Goal: Subscribe to service/newsletter

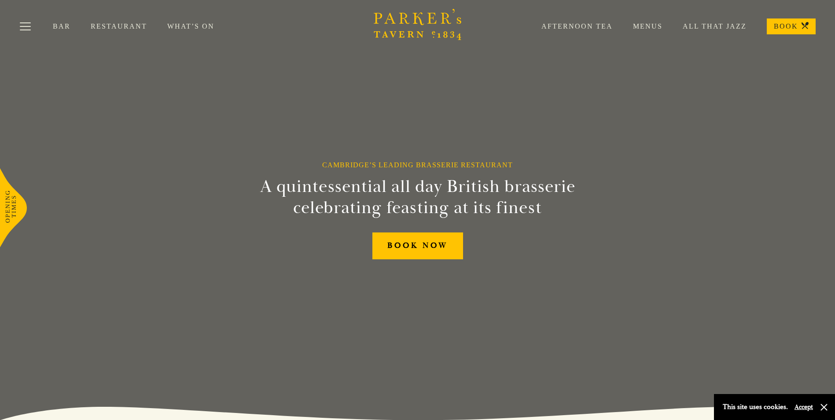
click at [806, 406] on button "Accept" at bounding box center [804, 407] width 18 height 8
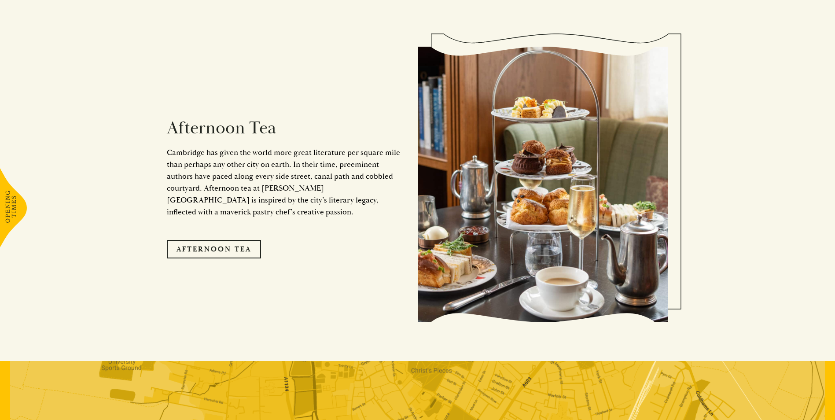
scroll to position [1799, 0]
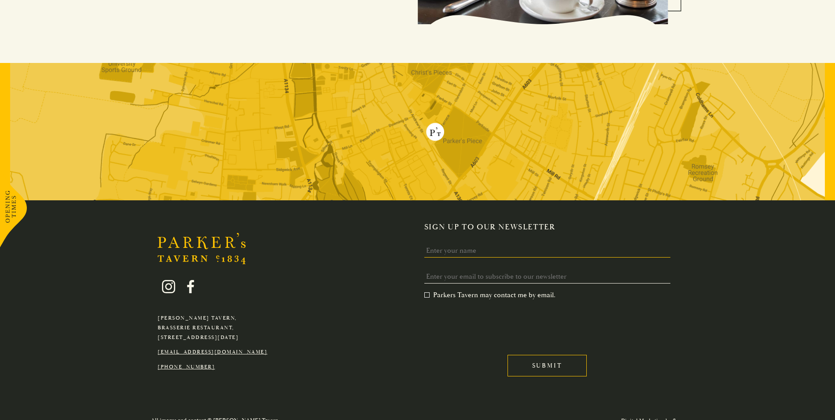
click at [489, 244] on input "Name" at bounding box center [547, 251] width 246 height 14
type input "[PERSON_NAME]"
type input "[EMAIL_ADDRESS][DOMAIN_NAME]"
click at [543, 355] on input "Submit" at bounding box center [547, 366] width 79 height 22
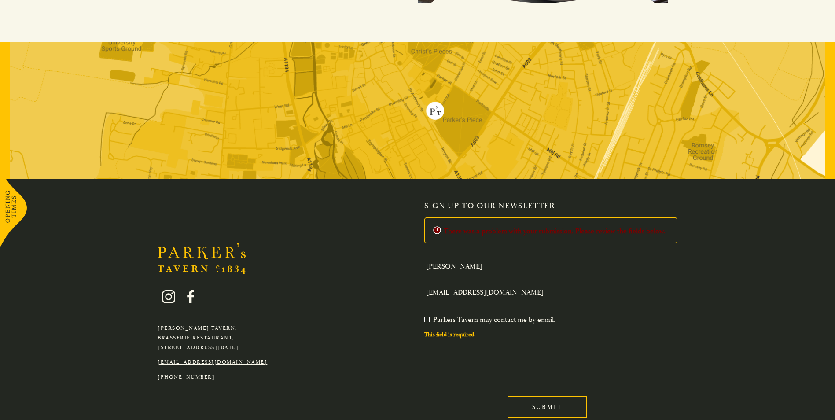
click at [427, 315] on label "Parkers Tavern may contact me by email. *" at bounding box center [489, 319] width 131 height 9
click at [426, 321] on input "Parkers Tavern may contact me by email. *" at bounding box center [426, 321] width 0 height 0
click at [557, 396] on input "Submit" at bounding box center [547, 407] width 79 height 22
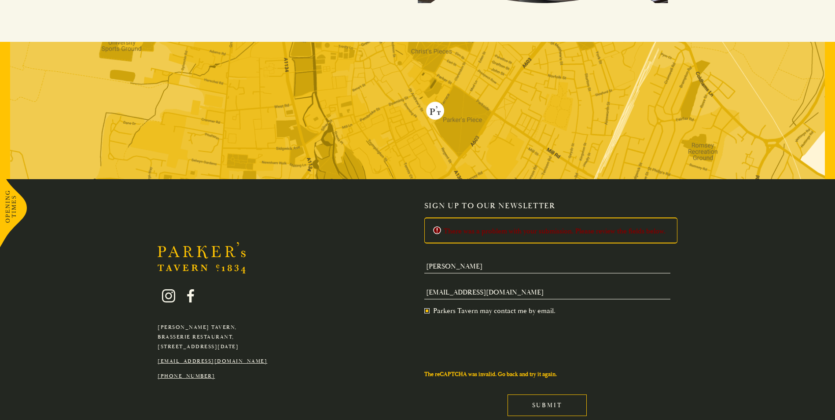
scroll to position [1826, 0]
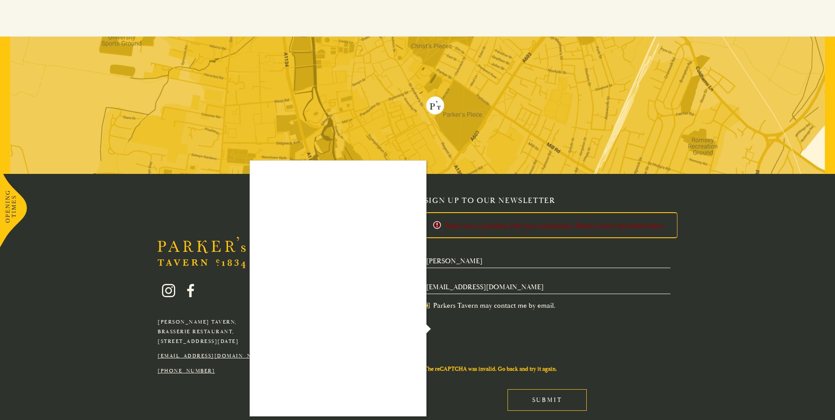
click at [453, 300] on div at bounding box center [417, 210] width 835 height 420
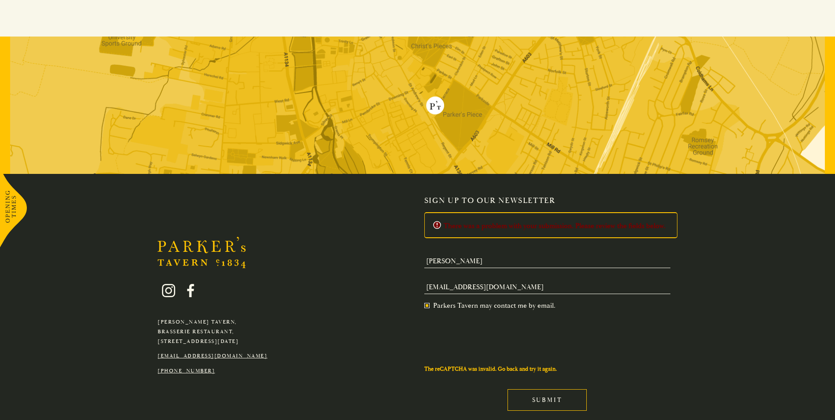
click at [427, 301] on label "Parkers Tavern may contact me by email. *" at bounding box center [489, 305] width 131 height 9
click at [426, 306] on input "Parkers Tavern may contact me by email. *" at bounding box center [426, 306] width 0 height 0
click at [427, 301] on label "Parkers Tavern may contact me by email. *" at bounding box center [489, 305] width 131 height 9
click at [426, 306] on input "Parkers Tavern may contact me by email. *" at bounding box center [426, 306] width 0 height 0
click at [544, 397] on input "Submit" at bounding box center [547, 400] width 79 height 22
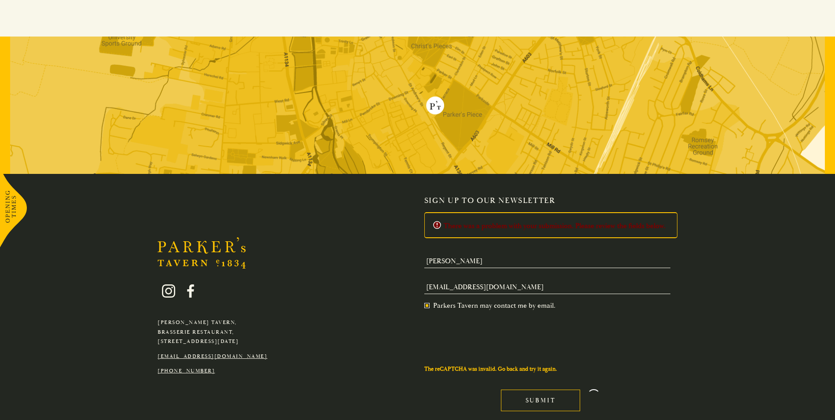
scroll to position [1777, 0]
